Goal: Participate in discussion: Engage in conversation with other users on a specific topic

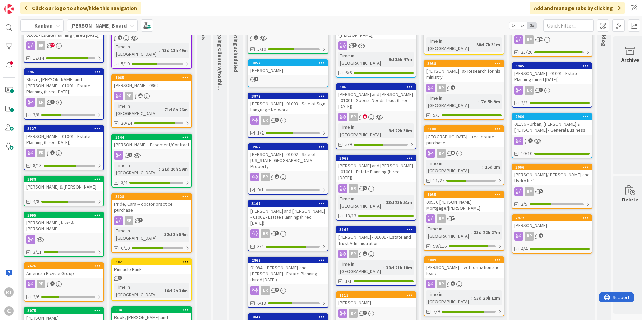
scroll to position [67, 0]
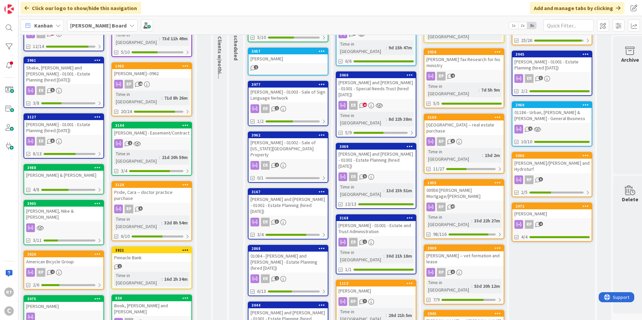
click at [60, 171] on div "[PERSON_NAME] & [PERSON_NAME]" at bounding box center [63, 175] width 79 height 9
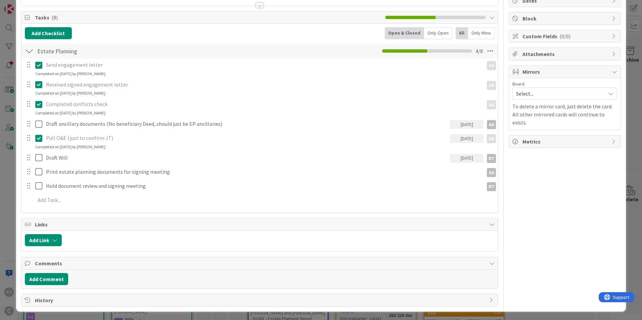
scroll to position [73, 0]
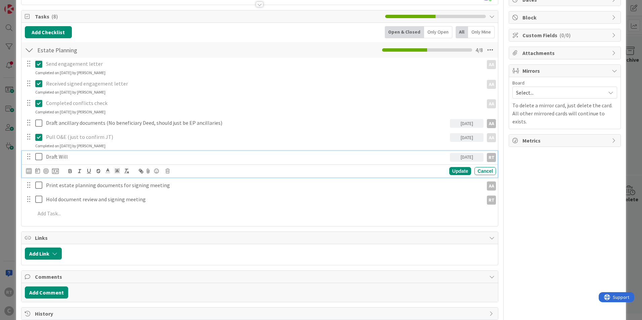
click at [40, 157] on icon at bounding box center [40, 157] width 10 height 8
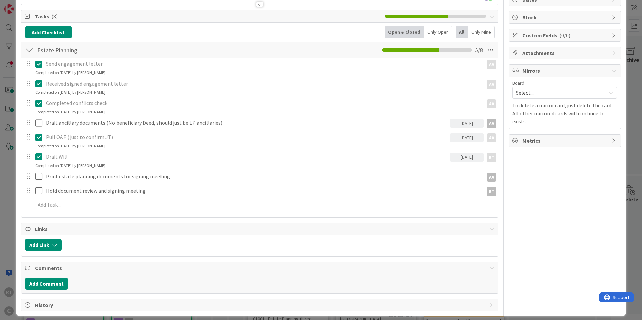
click at [32, 122] on div at bounding box center [29, 123] width 9 height 10
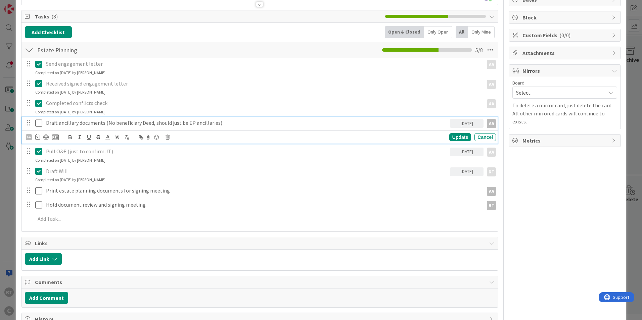
click at [39, 128] on button at bounding box center [39, 123] width 8 height 11
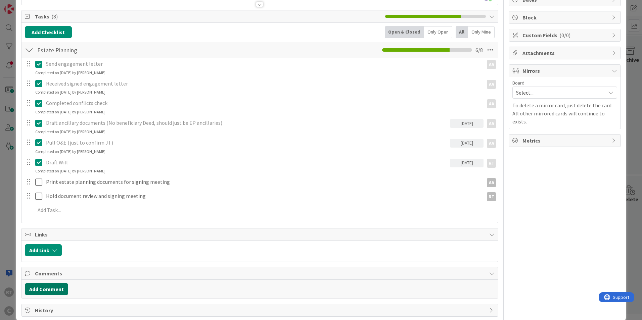
click at [52, 287] on button "Add Comment" at bounding box center [46, 289] width 43 height 12
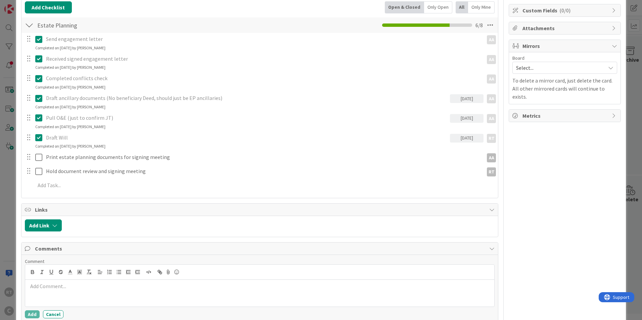
scroll to position [132, 0]
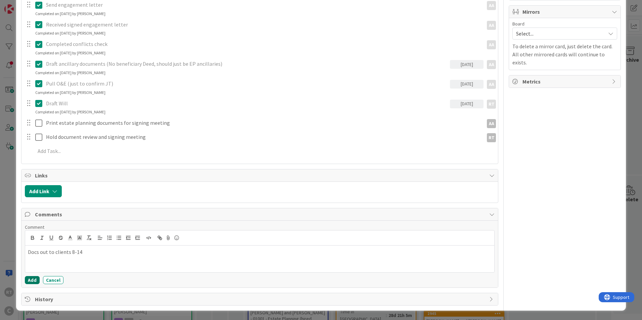
click at [33, 281] on button "Add" at bounding box center [32, 280] width 15 height 8
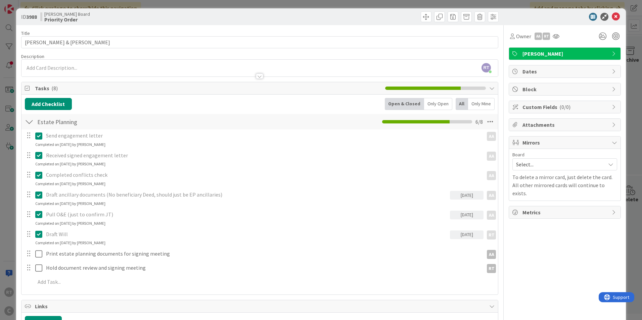
scroll to position [0, 0]
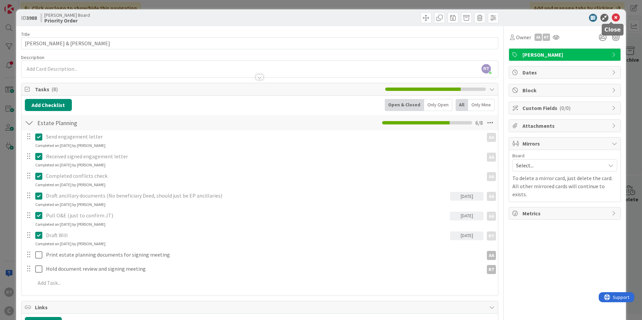
click at [612, 19] on icon at bounding box center [616, 18] width 8 height 8
